Goal: Task Accomplishment & Management: Manage account settings

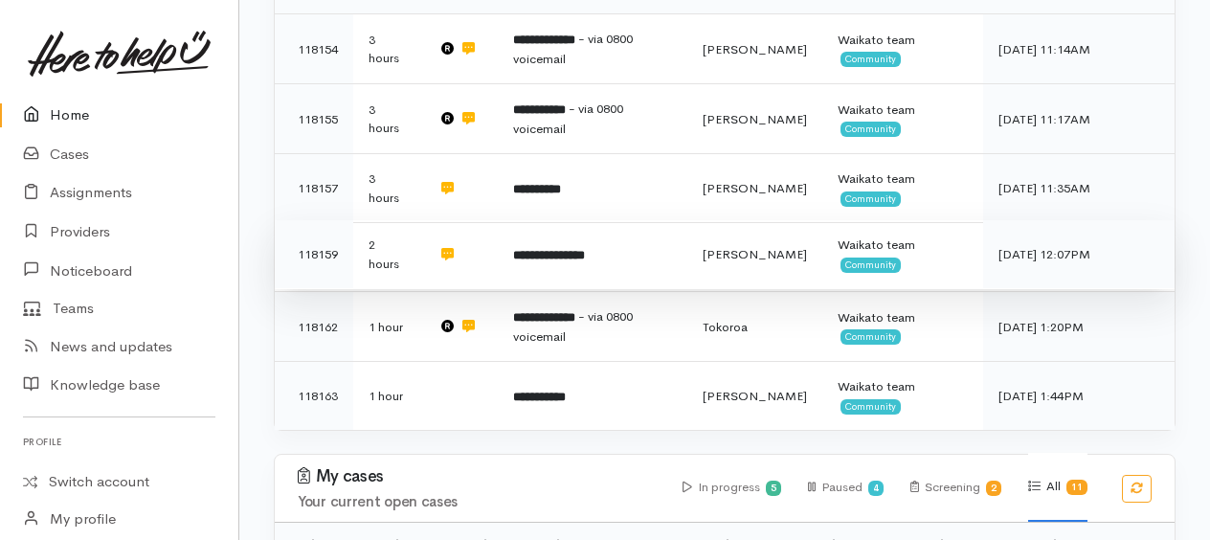
scroll to position [670, 0]
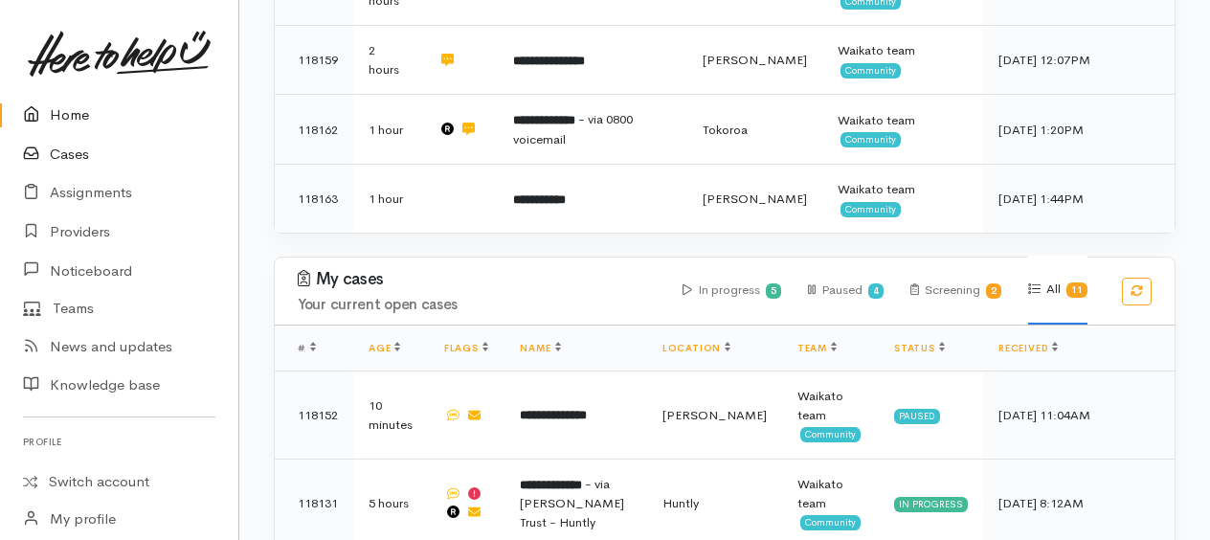
click at [59, 157] on link "Cases" at bounding box center [119, 154] width 238 height 39
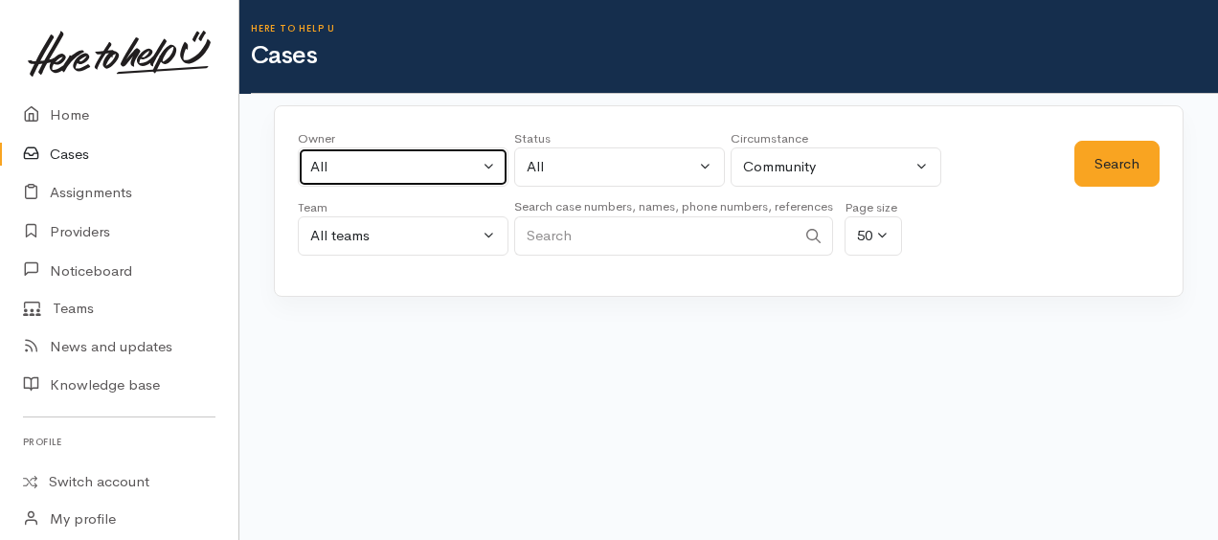
click at [361, 170] on div "All" at bounding box center [394, 167] width 169 height 22
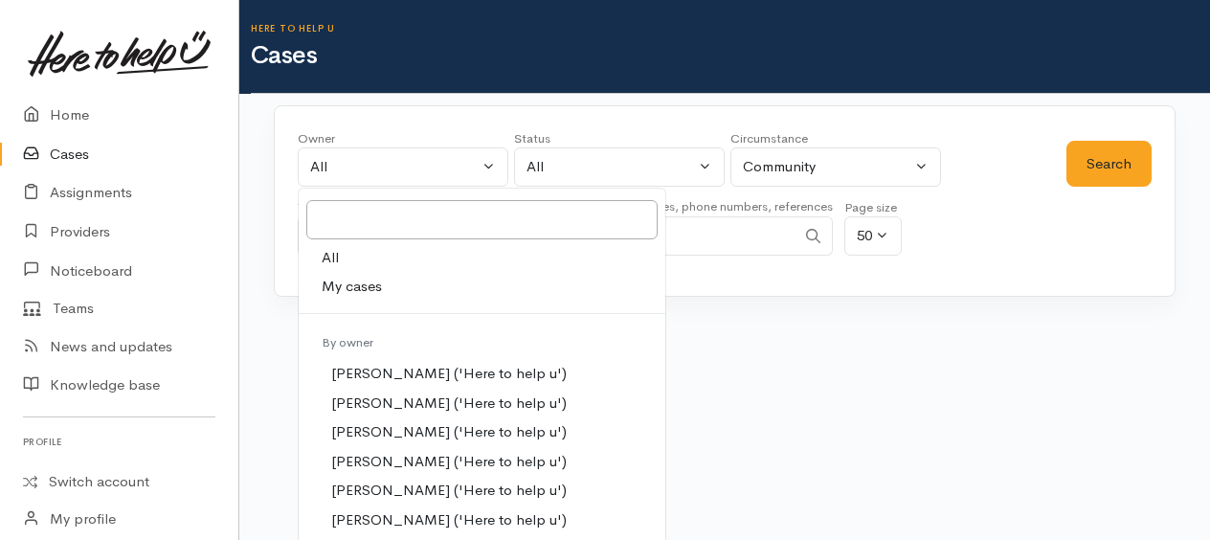
drag, startPoint x: 349, startPoint y: 282, endPoint x: 366, endPoint y: 277, distance: 17.9
click at [350, 282] on span "My cases" at bounding box center [352, 287] width 60 height 22
select select "1759"
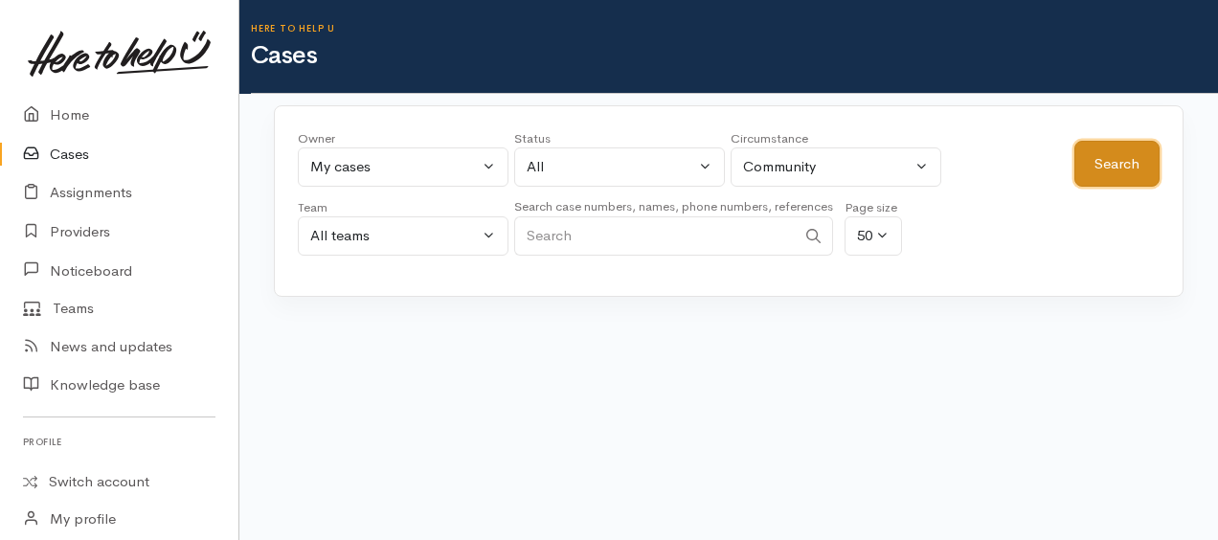
click at [1140, 157] on button "Search" at bounding box center [1116, 164] width 85 height 47
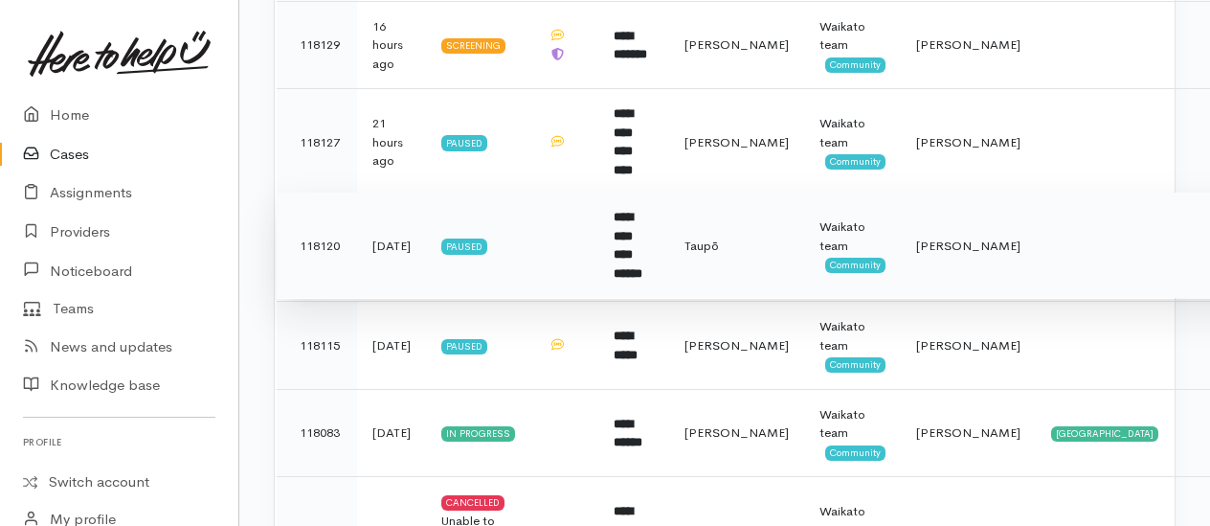
scroll to position [670, 0]
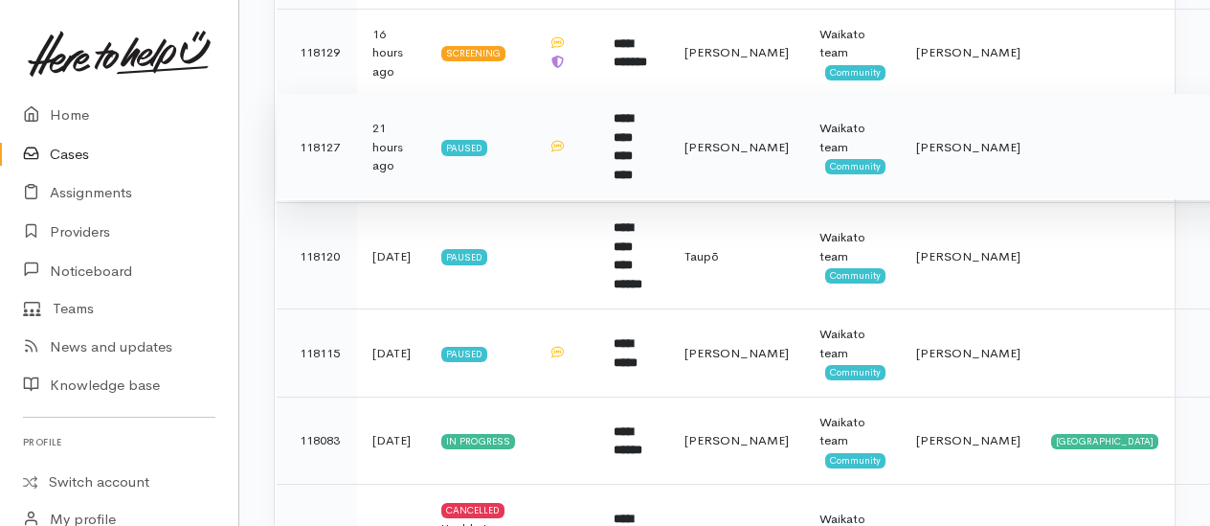
click at [666, 131] on td "**********" at bounding box center [633, 147] width 71 height 106
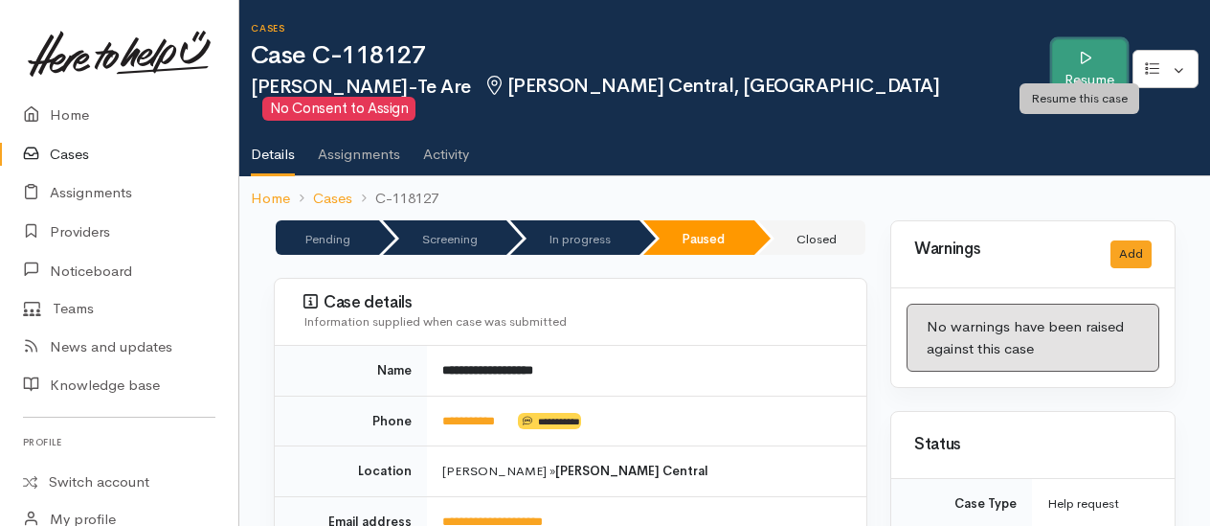
click at [1092, 51] on link "Resume" at bounding box center [1089, 69] width 75 height 60
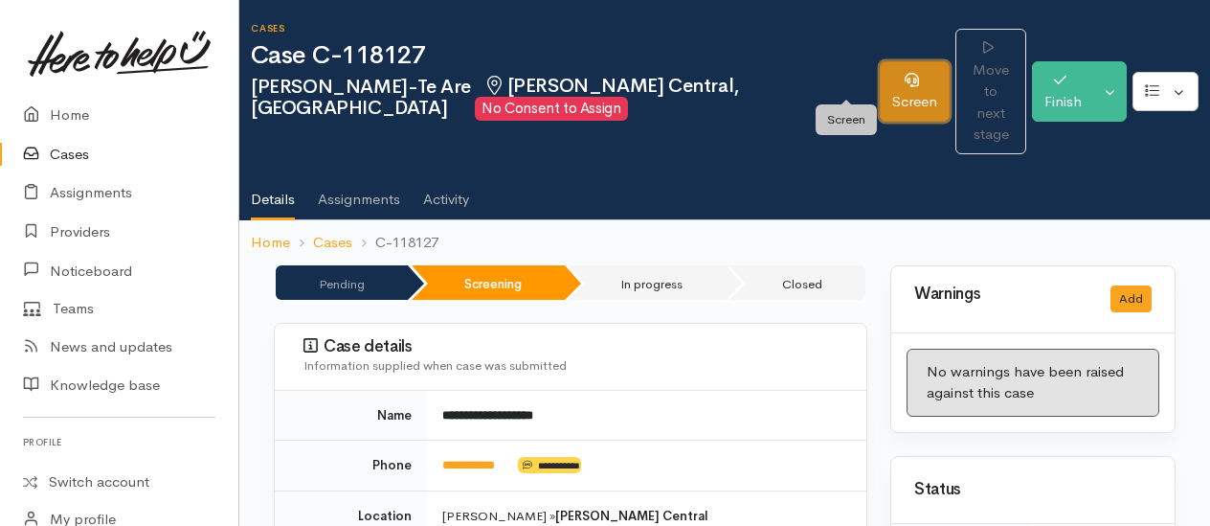
click at [880, 88] on link "Screen" at bounding box center [915, 91] width 70 height 60
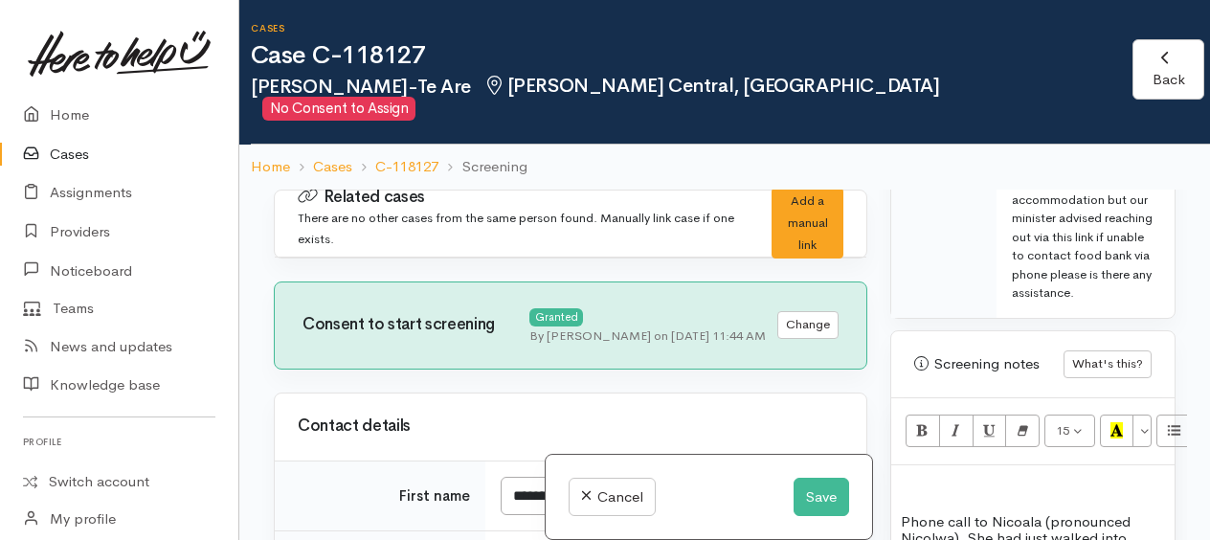
scroll to position [1819, 0]
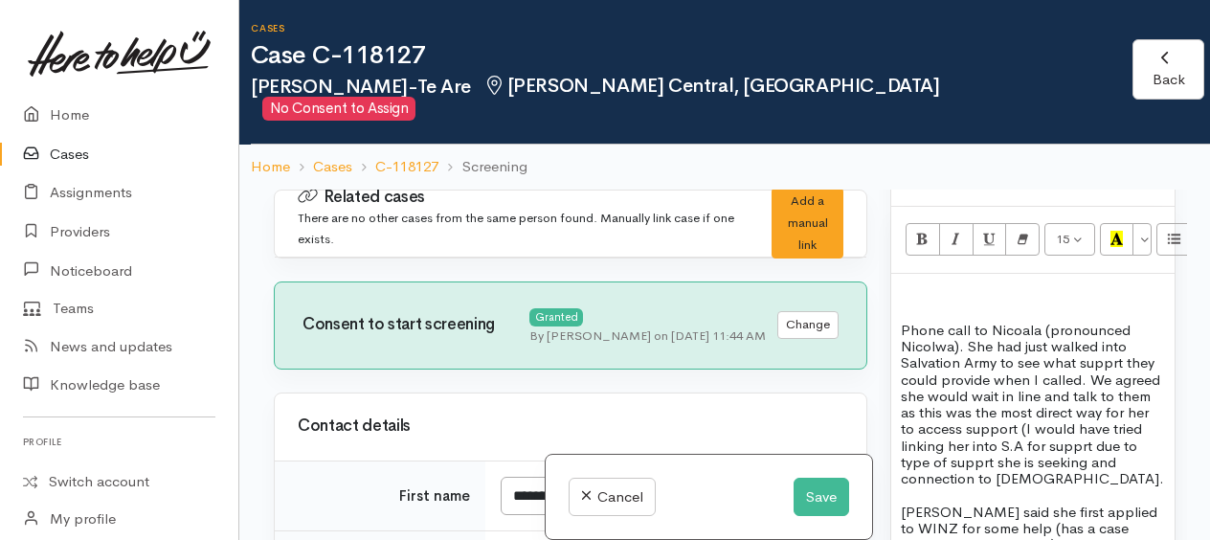
click at [938, 350] on span "Phone call to Nicoala (pronounced Nicolwa). She had just walked into Salvation …" at bounding box center [1032, 404] width 263 height 167
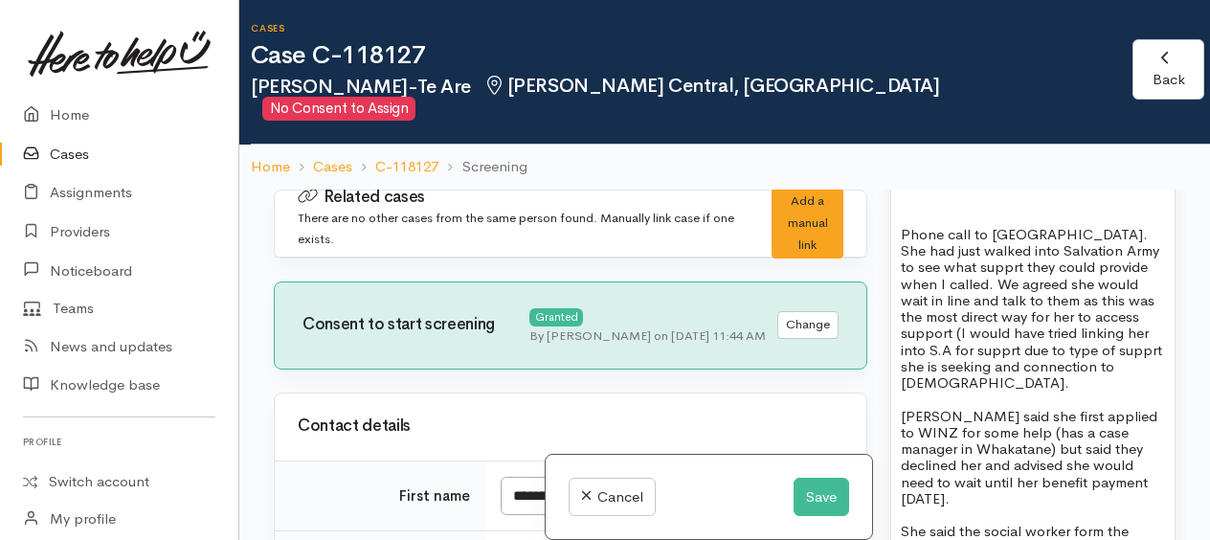
scroll to position [2011, 0]
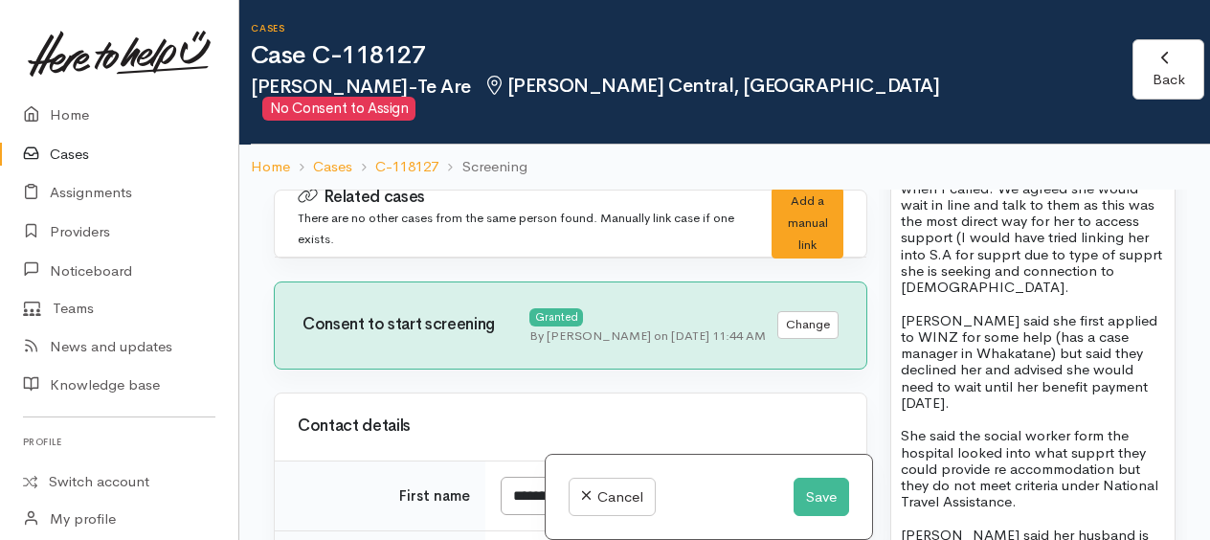
click at [932, 327] on span "Nicola said she first applied to WINZ for some help (has a case manager in Whak…" at bounding box center [1029, 361] width 257 height 101
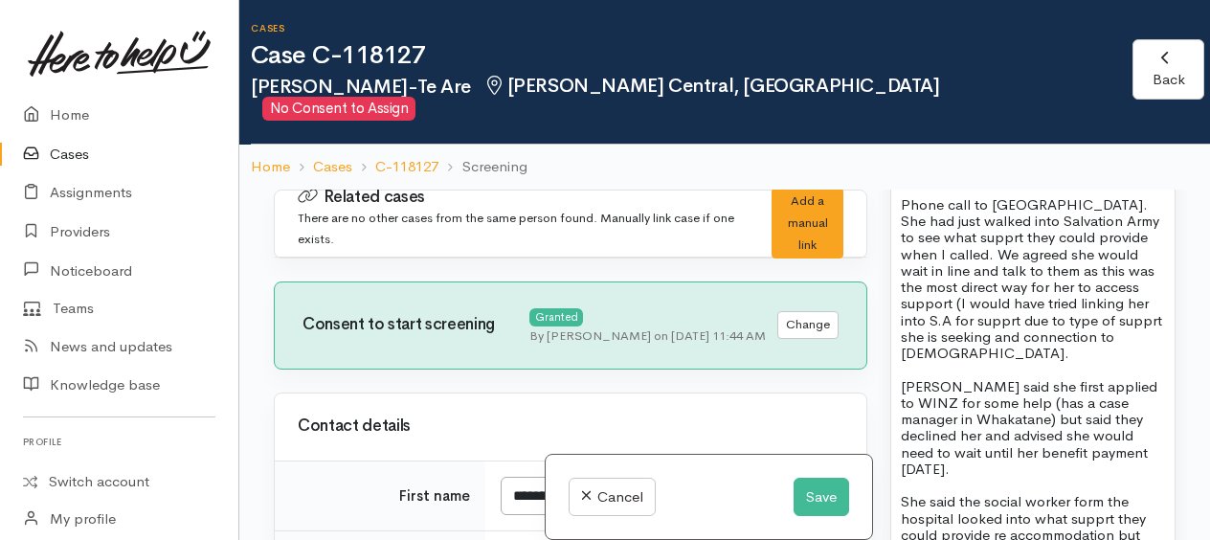
scroll to position [1915, 0]
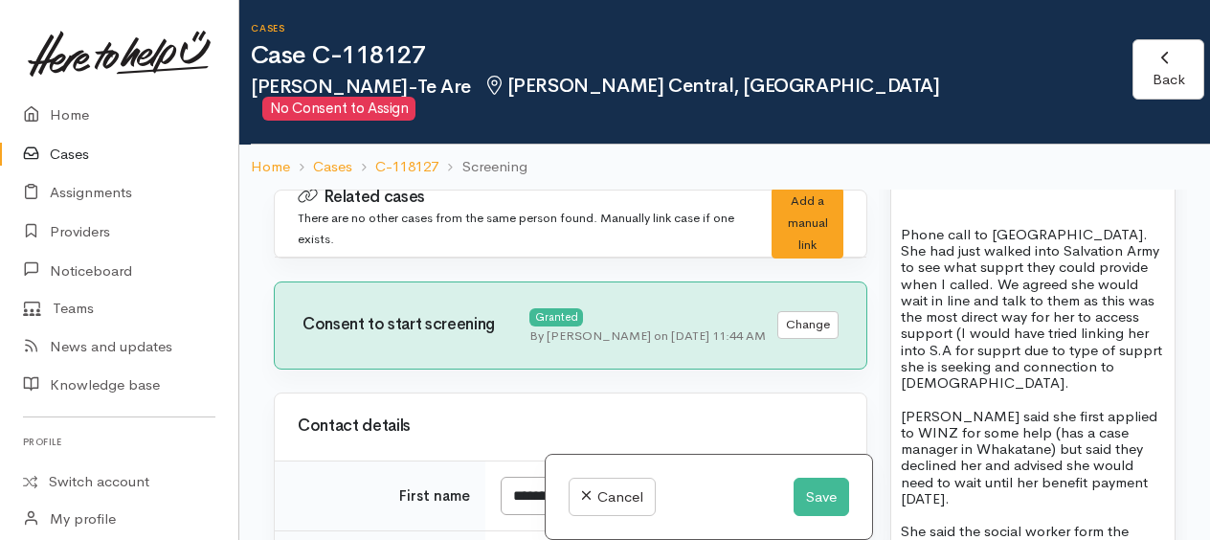
click at [932, 273] on span "Phone call to Nicoala. She had just walked into Salvation Army to see what supp…" at bounding box center [1031, 308] width 261 height 167
click at [1005, 356] on span "Phone call to Nicoala. She had just walked into Salvation Army to see what supp…" at bounding box center [1031, 308] width 261 height 167
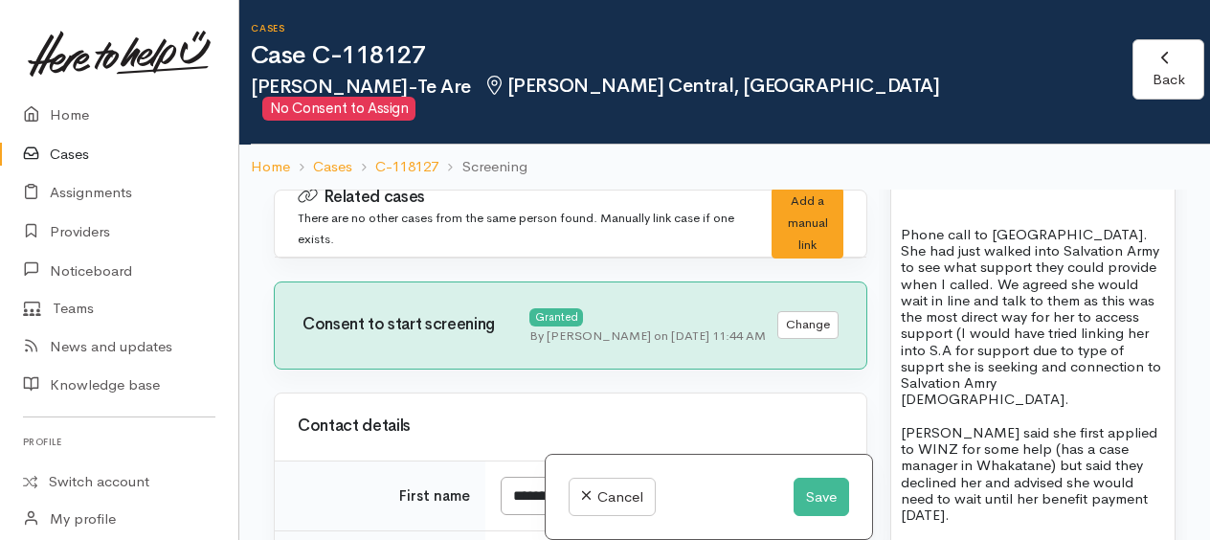
click at [935, 368] on span "Phone call to Nicoala. She had just walked into Salvation Army to see what supp…" at bounding box center [1031, 317] width 260 height 184
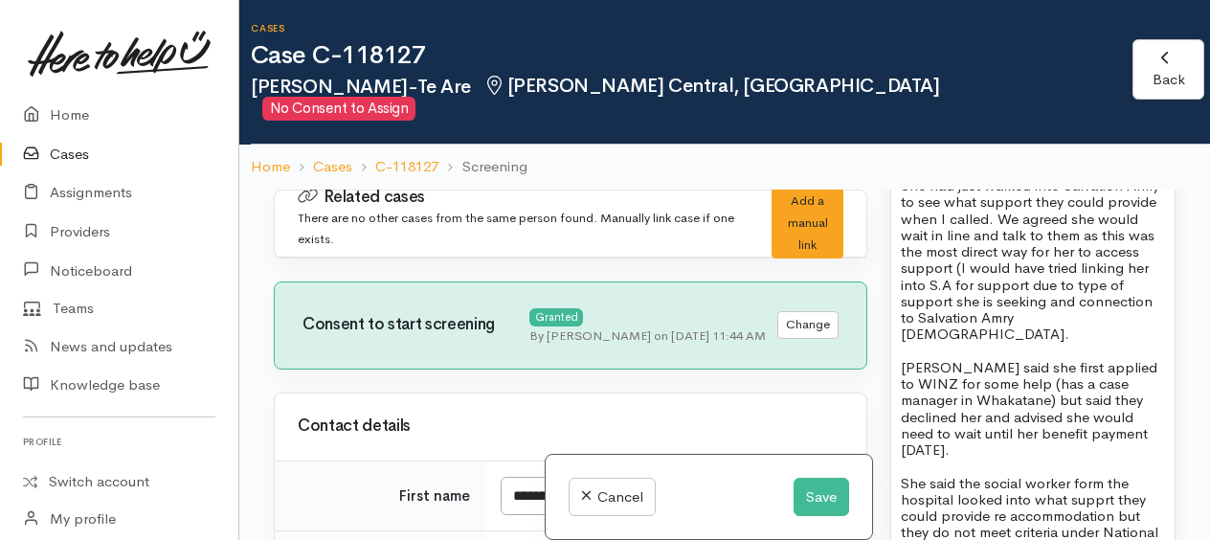
scroll to position [2011, 0]
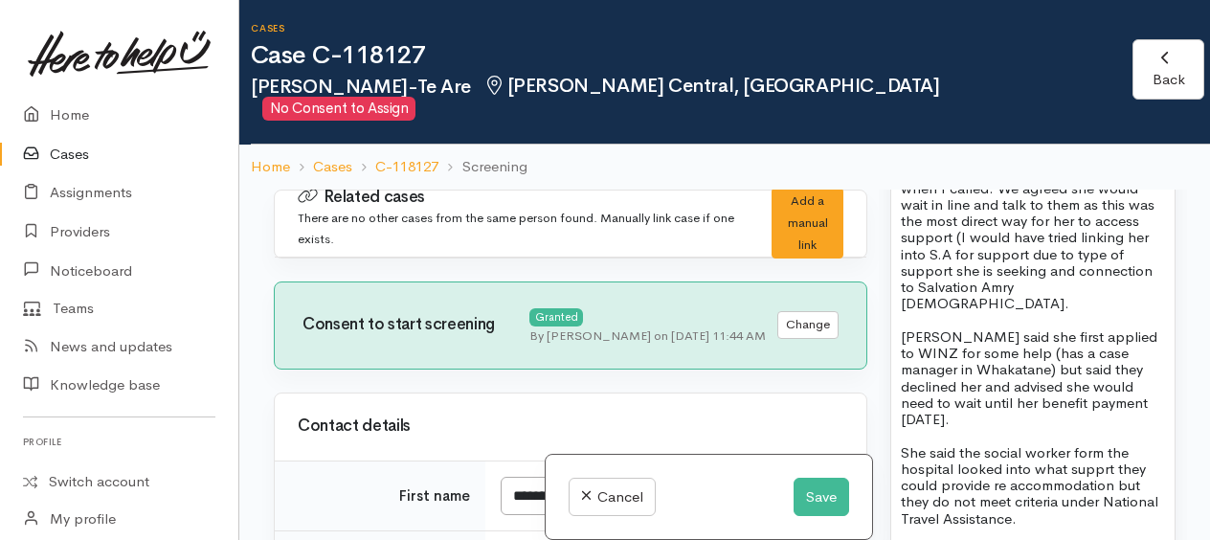
click at [1079, 443] on span "She said the social worker form the hospital looked into what supprt they could…" at bounding box center [1030, 485] width 258 height 84
click at [1101, 443] on span "She said the social worker from the hospital looked into what supprt they could…" at bounding box center [1030, 485] width 258 height 84
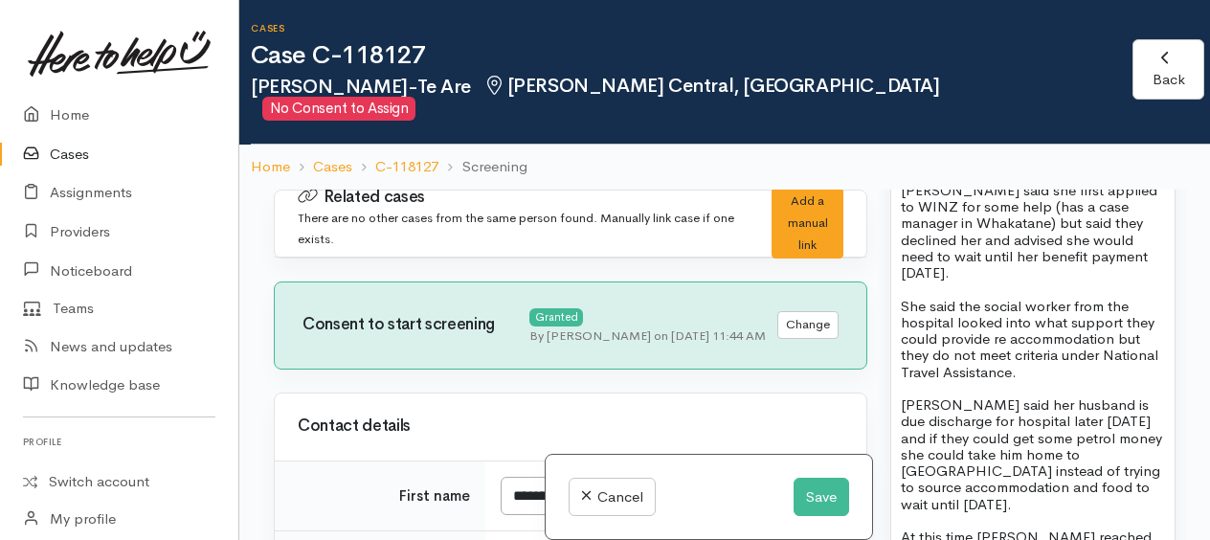
scroll to position [2202, 0]
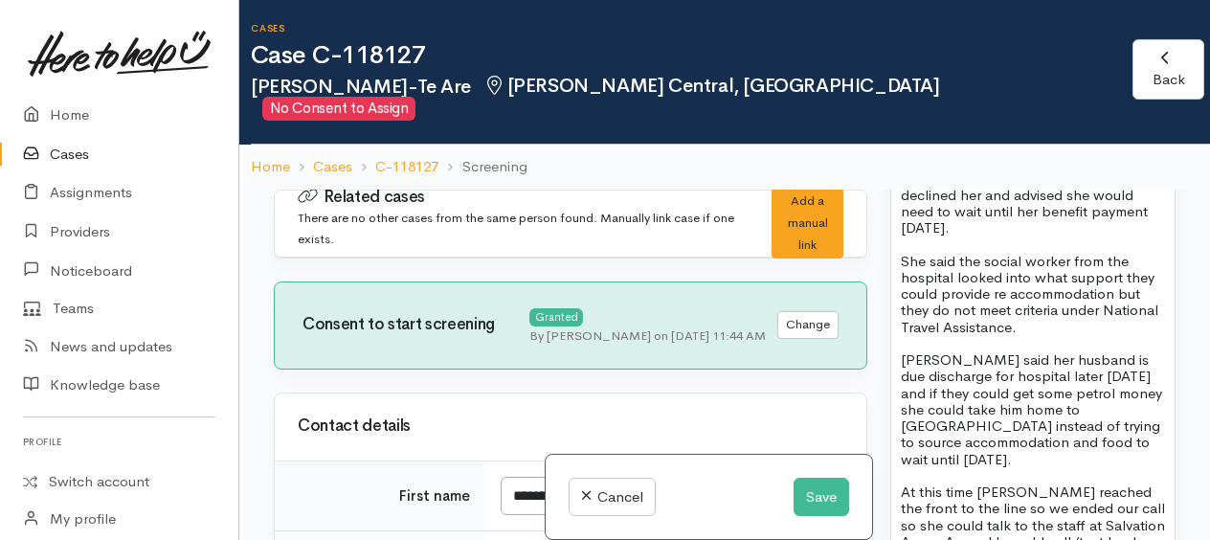
click at [929, 350] on span "Nicola said her husband is due discharge for hospital later today and if they c…" at bounding box center [1031, 409] width 261 height 118
click at [1073, 412] on span "Nicoala said her husband is due discharge for hospital later today and if they …" at bounding box center [1031, 409] width 261 height 118
click at [1117, 419] on span "Nicoala said her husband is due discharge for hospital later today and if they …" at bounding box center [1031, 409] width 261 height 118
click at [1085, 416] on span "Nicoala said her husband is due discharge for hospital later today and if they …" at bounding box center [1031, 409] width 261 height 118
click at [1128, 414] on span "Nicoala said her husband is due discharge for hospital later today and if they …" at bounding box center [1031, 409] width 261 height 118
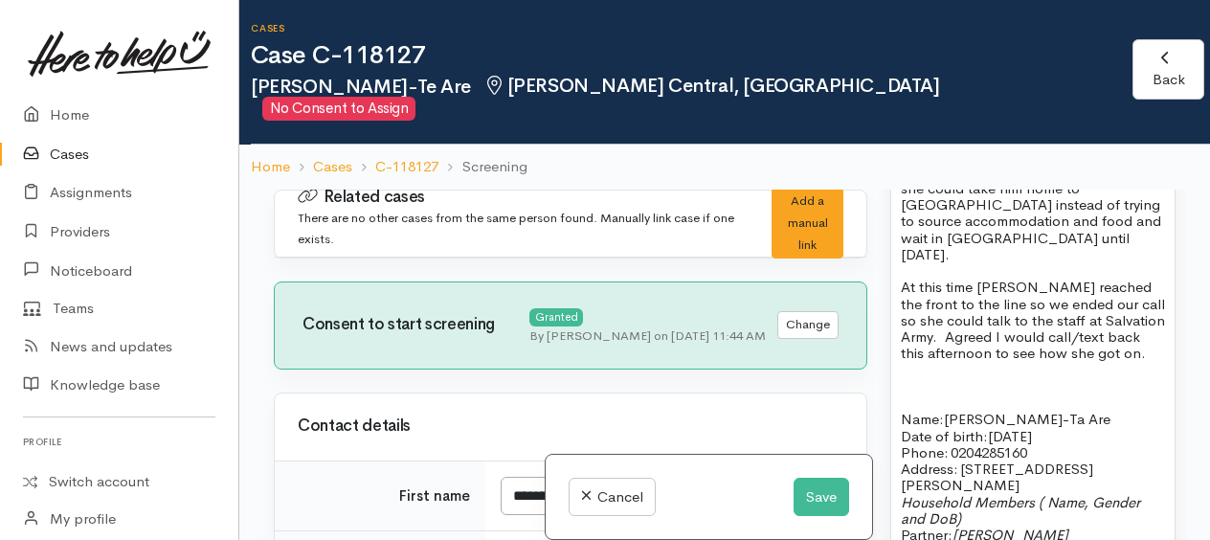
scroll to position [2394, 0]
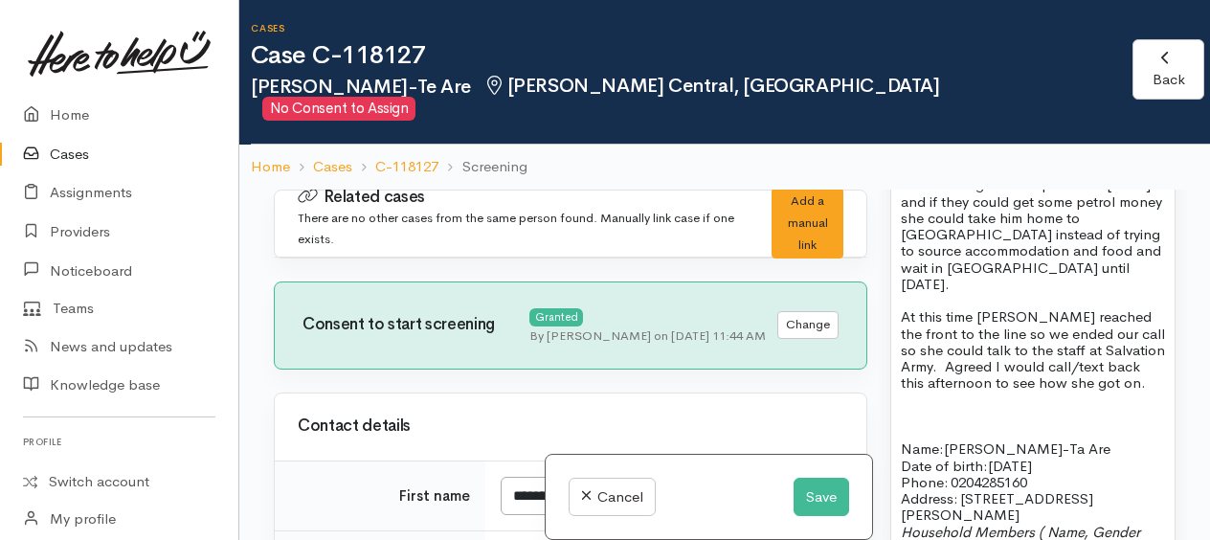
click at [1008, 307] on span "At this time Nicola reached the front to the line so we ended our call so she c…" at bounding box center [1033, 349] width 264 height 84
click at [975, 307] on span "At this time Nicoala reached the front to the line so we ended our call so she …" at bounding box center [1033, 349] width 264 height 84
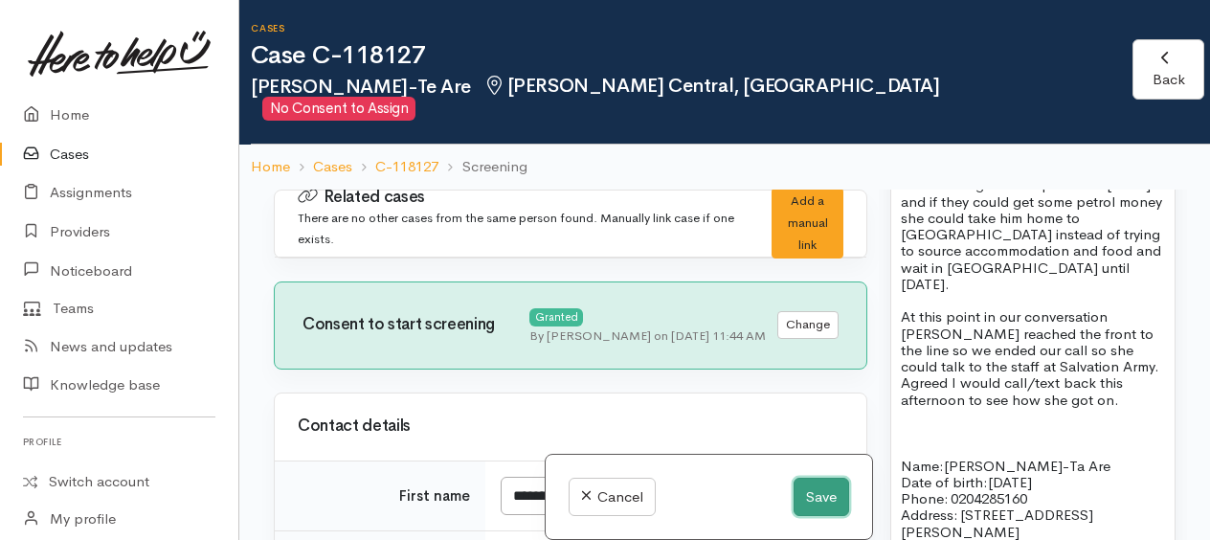
click at [820, 502] on button "Save" at bounding box center [822, 497] width 56 height 39
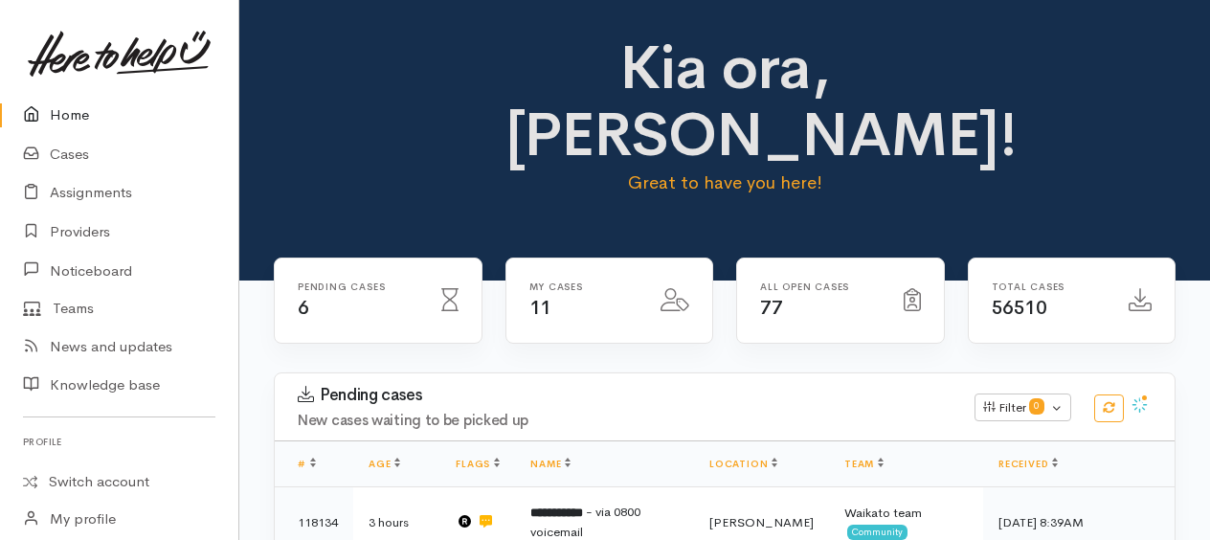
scroll to position [642, 0]
